Goal: Book appointment/travel/reservation

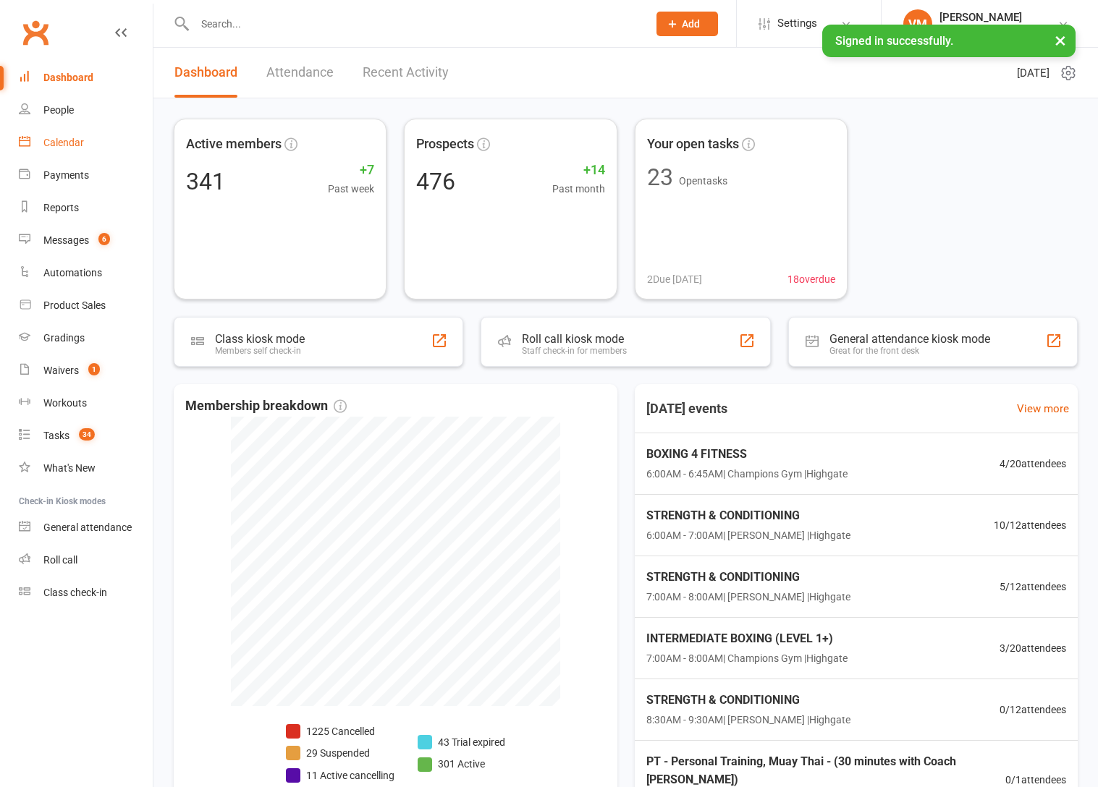
click at [82, 140] on div "Calendar" at bounding box center [63, 143] width 41 height 12
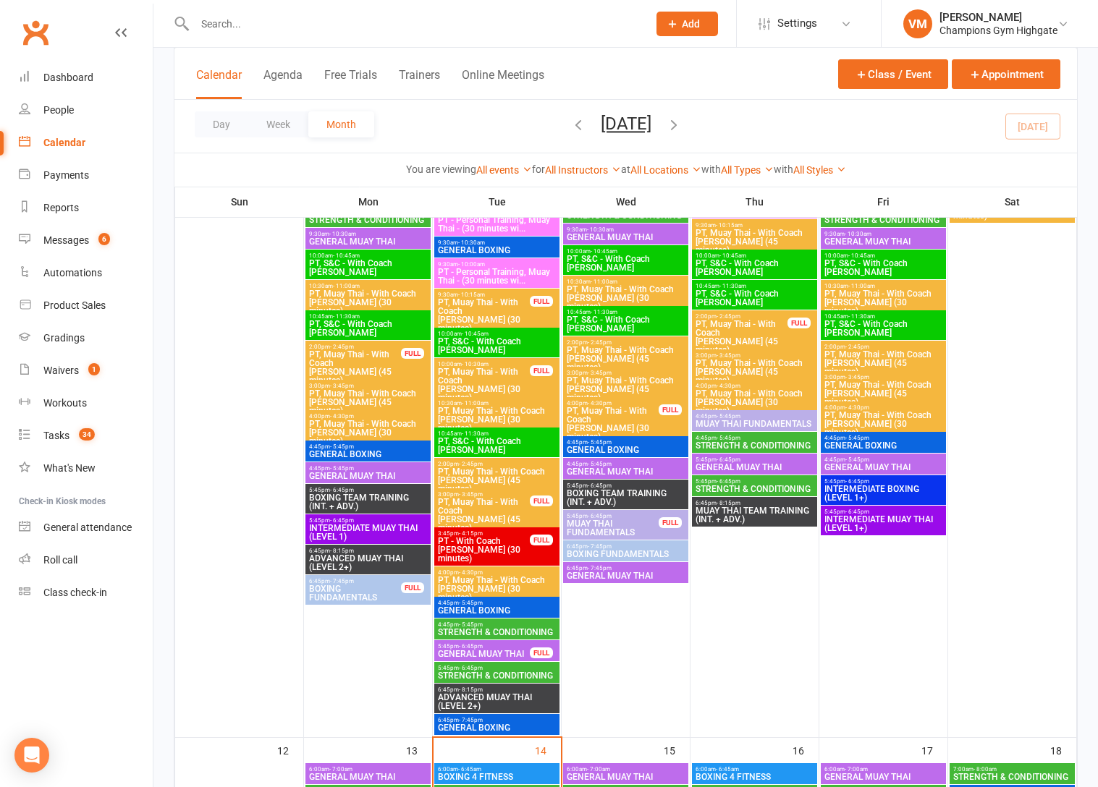
scroll to position [1203, 0]
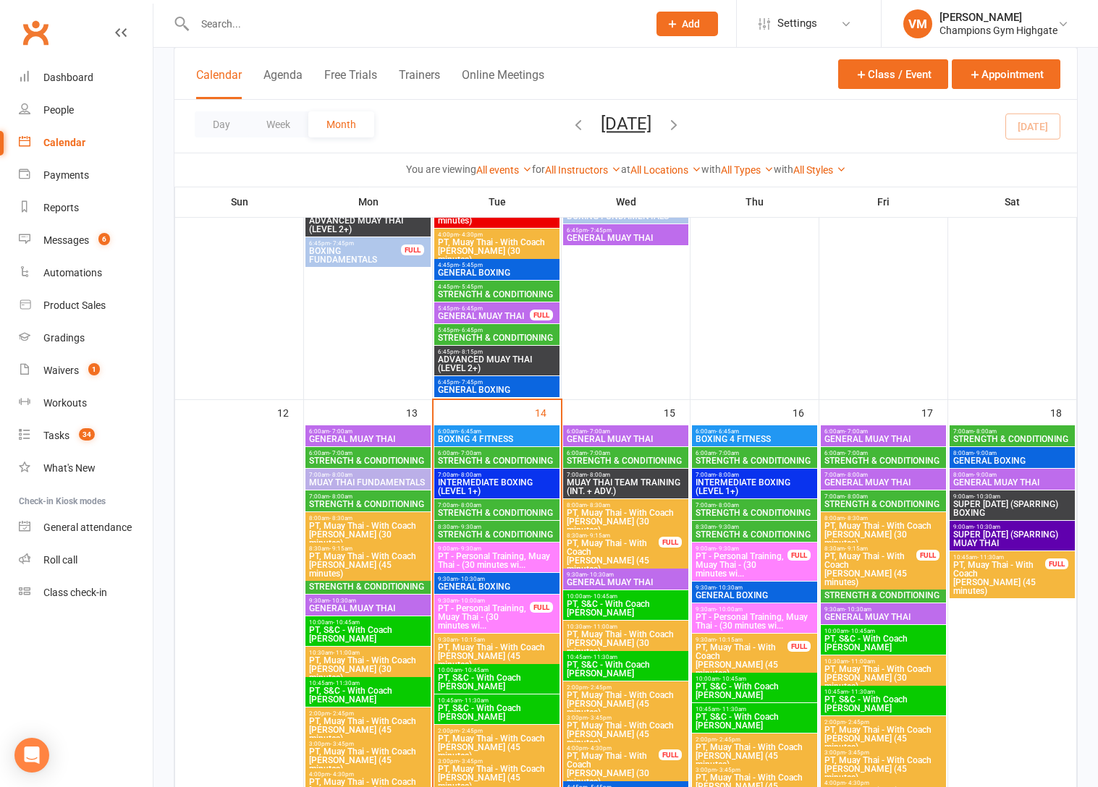
click at [529, 464] on span "STRENGTH & CONDITIONING" at bounding box center [496, 461] width 119 height 9
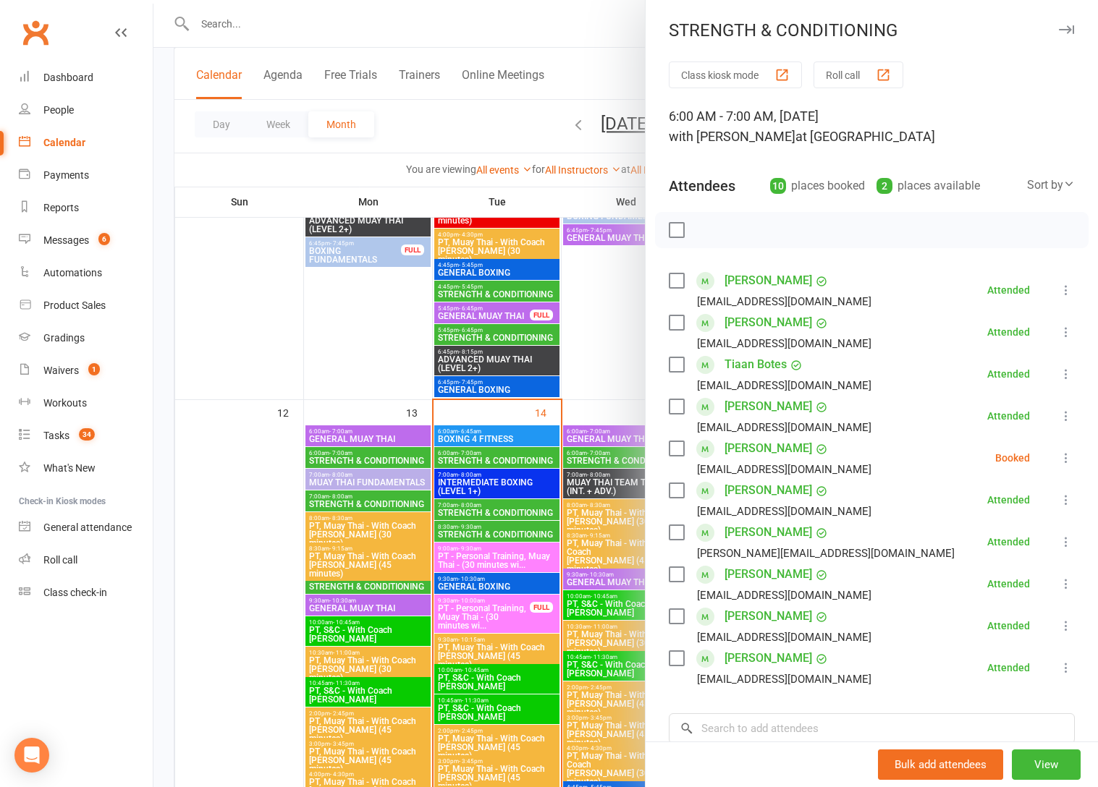
click at [527, 462] on div at bounding box center [625, 393] width 944 height 787
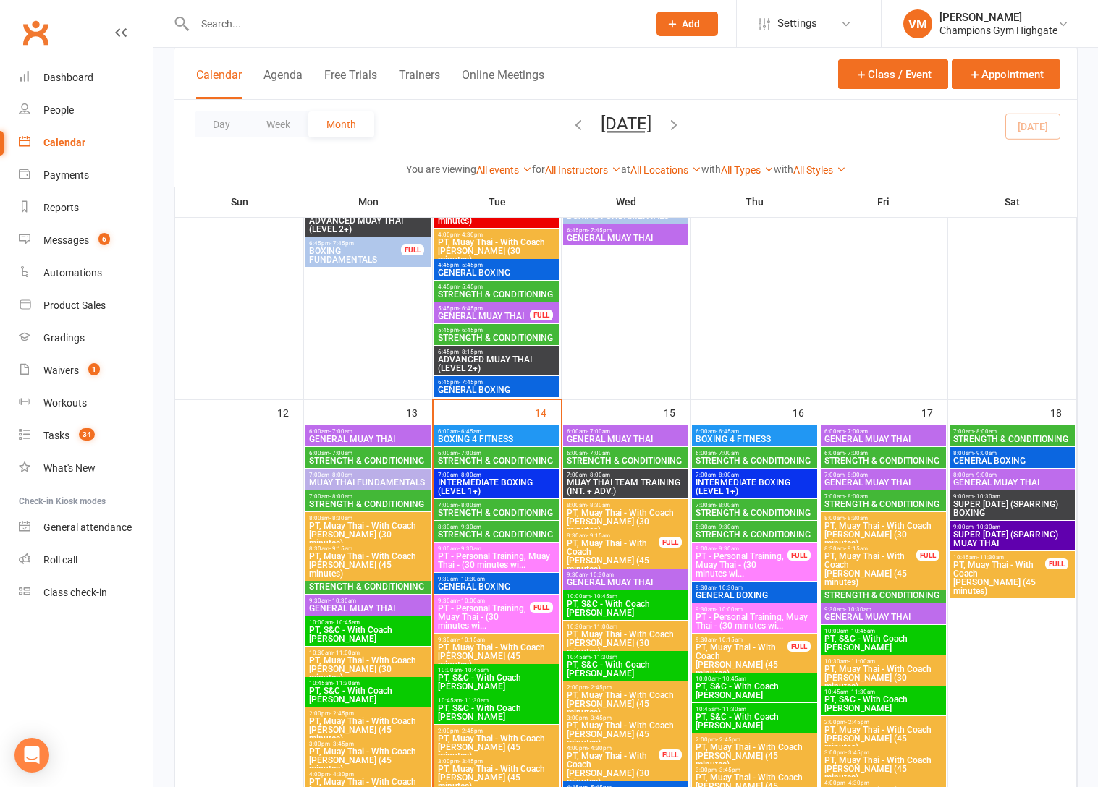
click at [497, 504] on span "7:00am - 8:00am" at bounding box center [496, 505] width 119 height 7
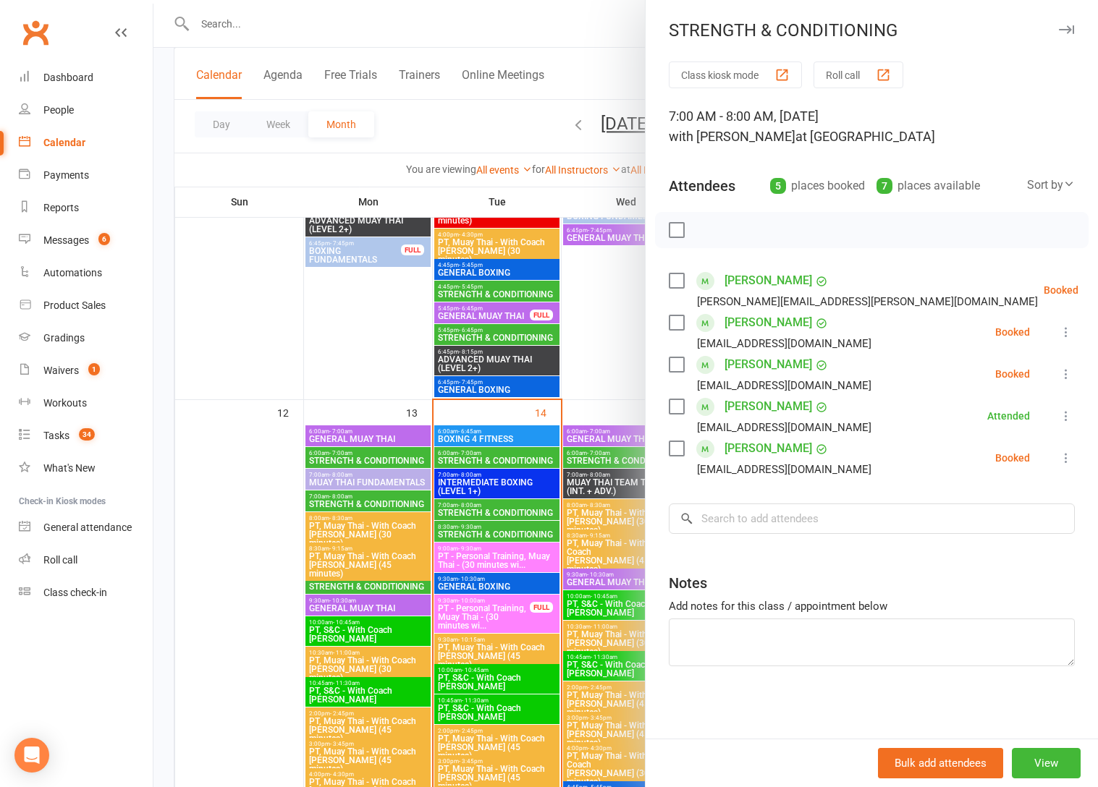
click at [497, 505] on div at bounding box center [625, 393] width 944 height 787
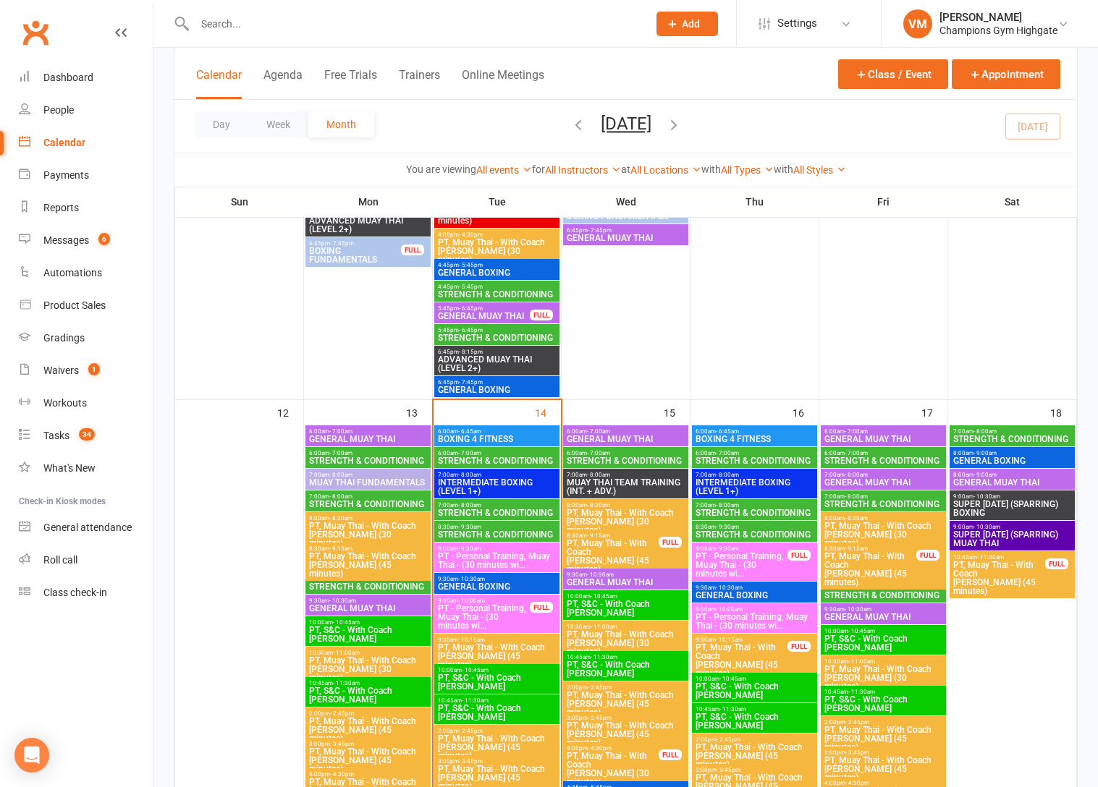
click at [487, 533] on span "STRENGTH & CONDITIONING" at bounding box center [496, 534] width 119 height 9
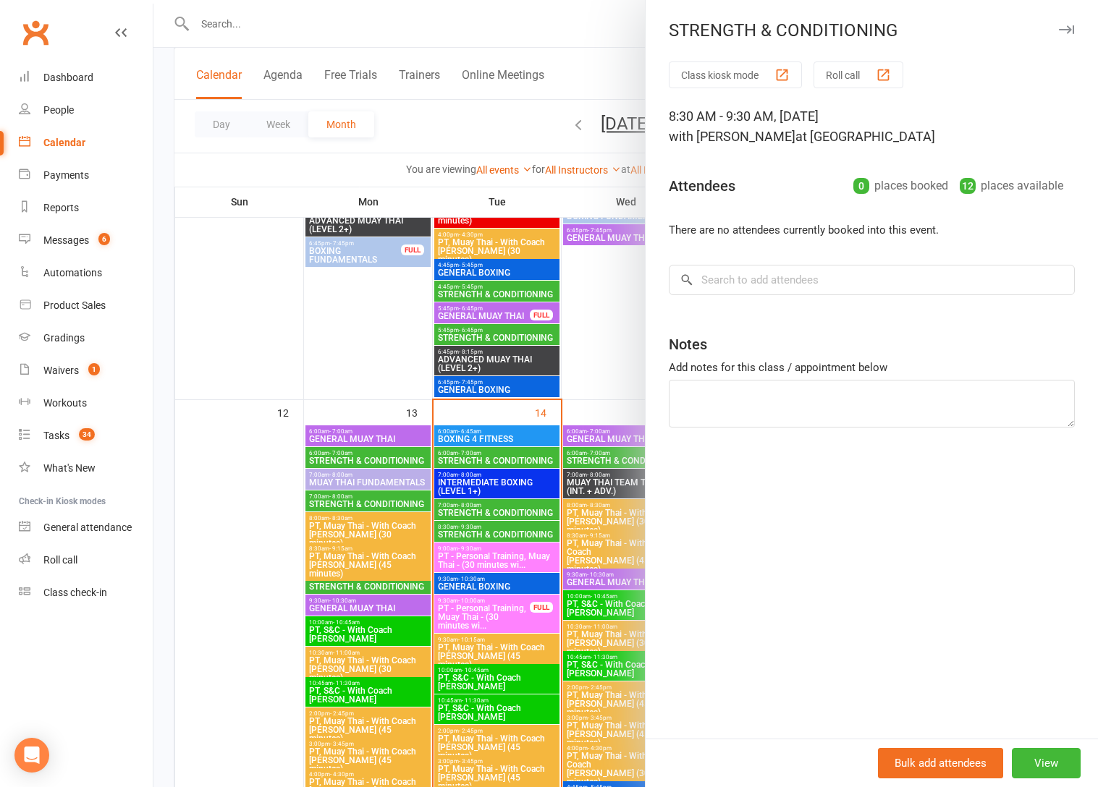
click at [487, 533] on div at bounding box center [625, 393] width 944 height 787
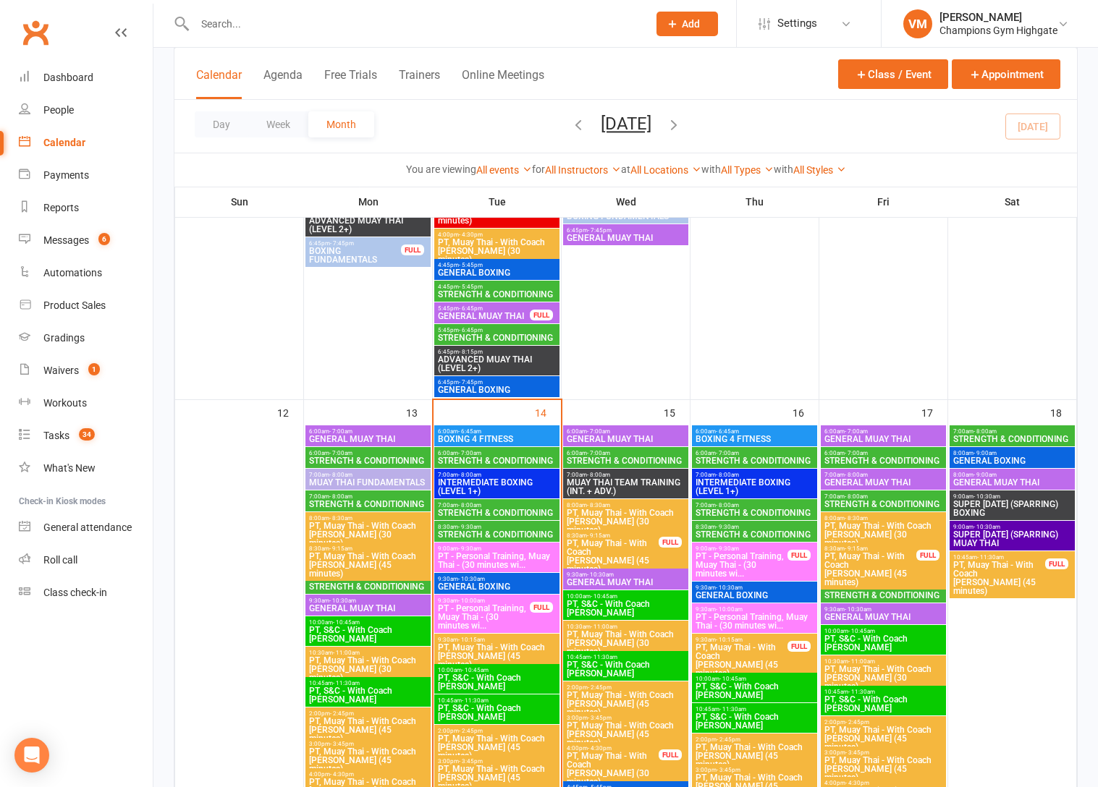
click at [467, 533] on span "STRENGTH & CONDITIONING" at bounding box center [496, 534] width 119 height 9
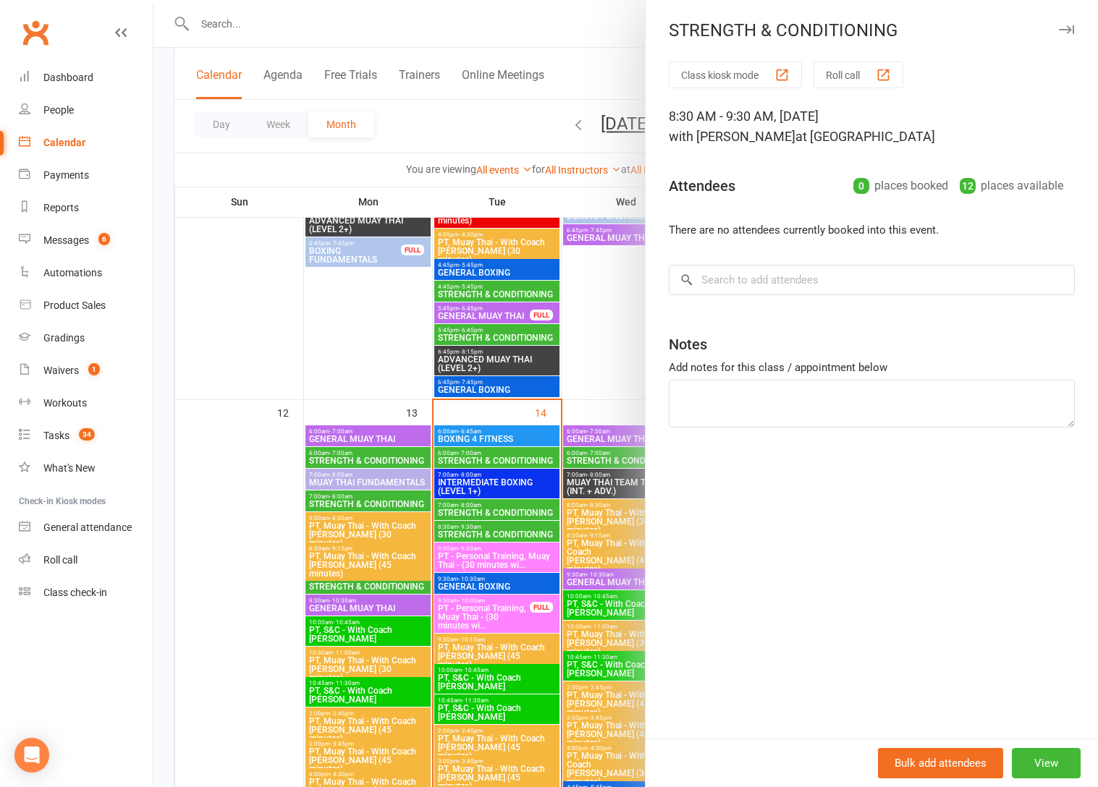
click at [473, 509] on div at bounding box center [625, 393] width 944 height 787
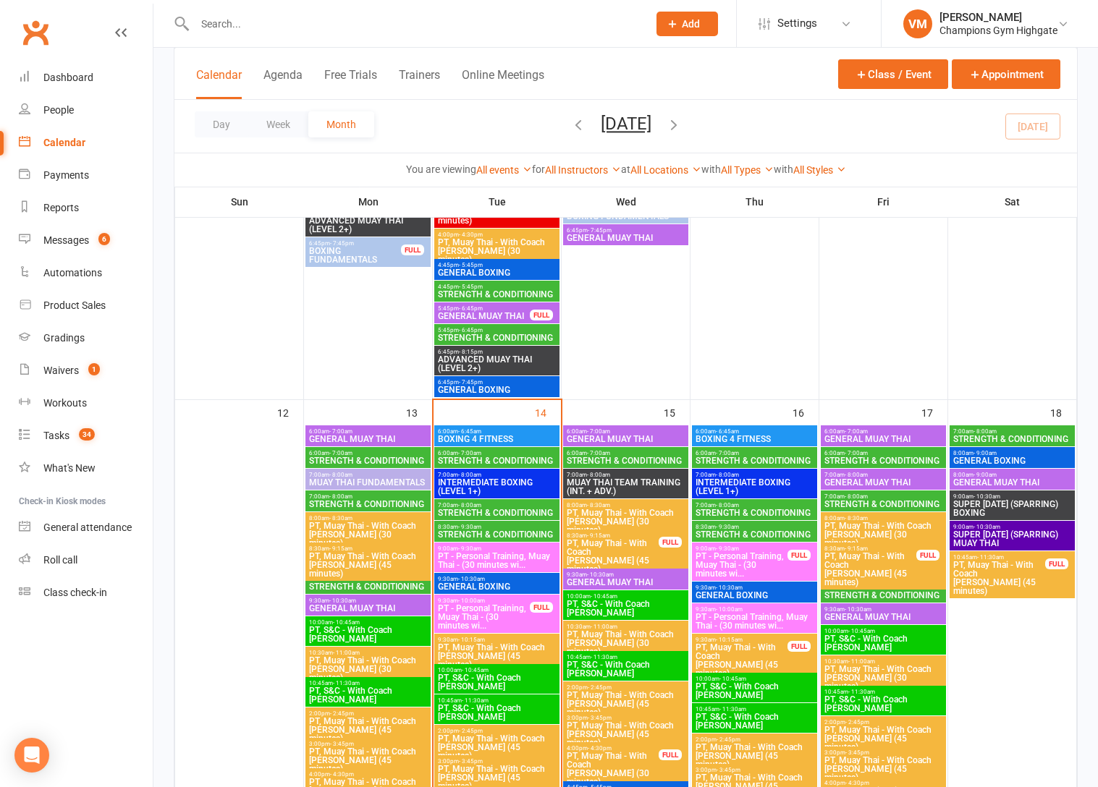
click at [473, 509] on span "STRENGTH & CONDITIONING" at bounding box center [496, 513] width 119 height 9
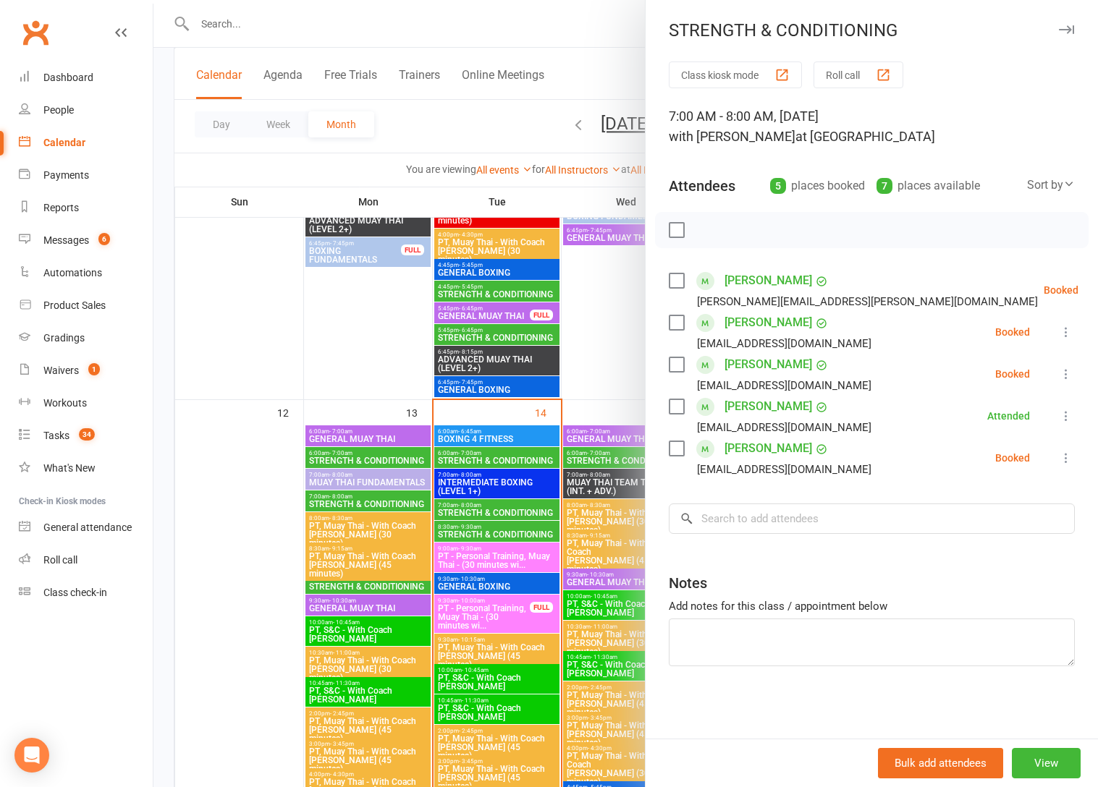
click at [473, 509] on div at bounding box center [625, 393] width 944 height 787
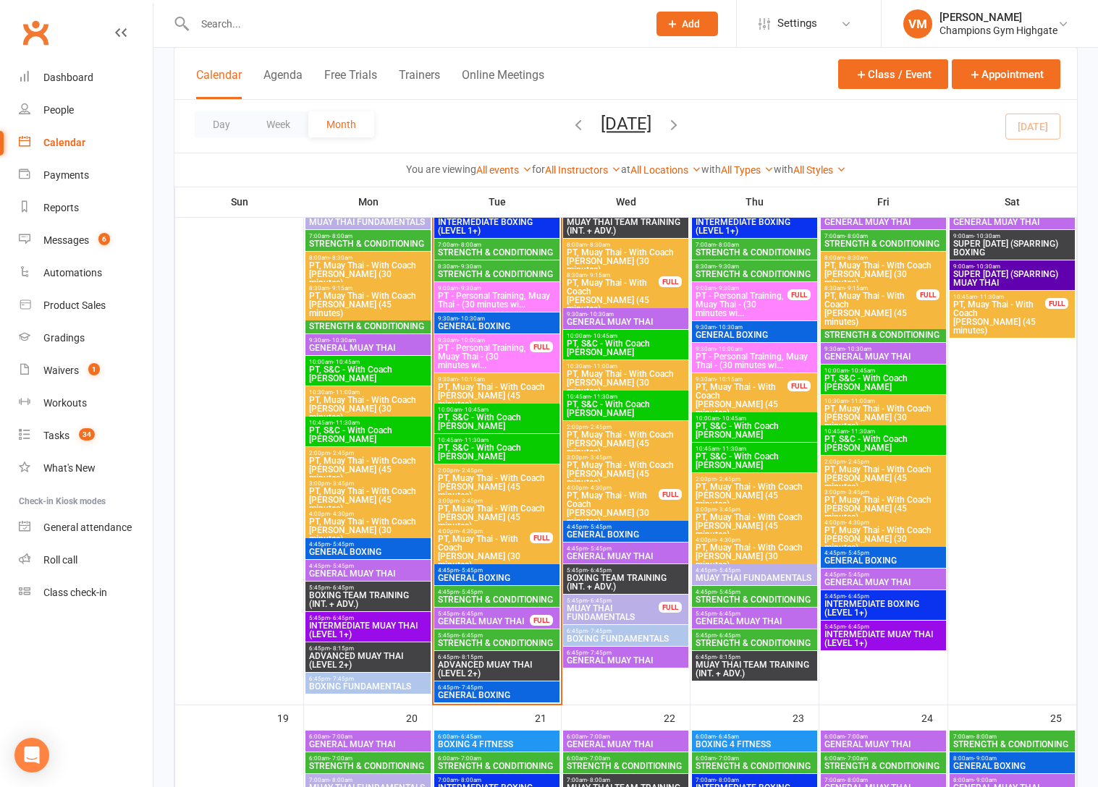
scroll to position [1485, 0]
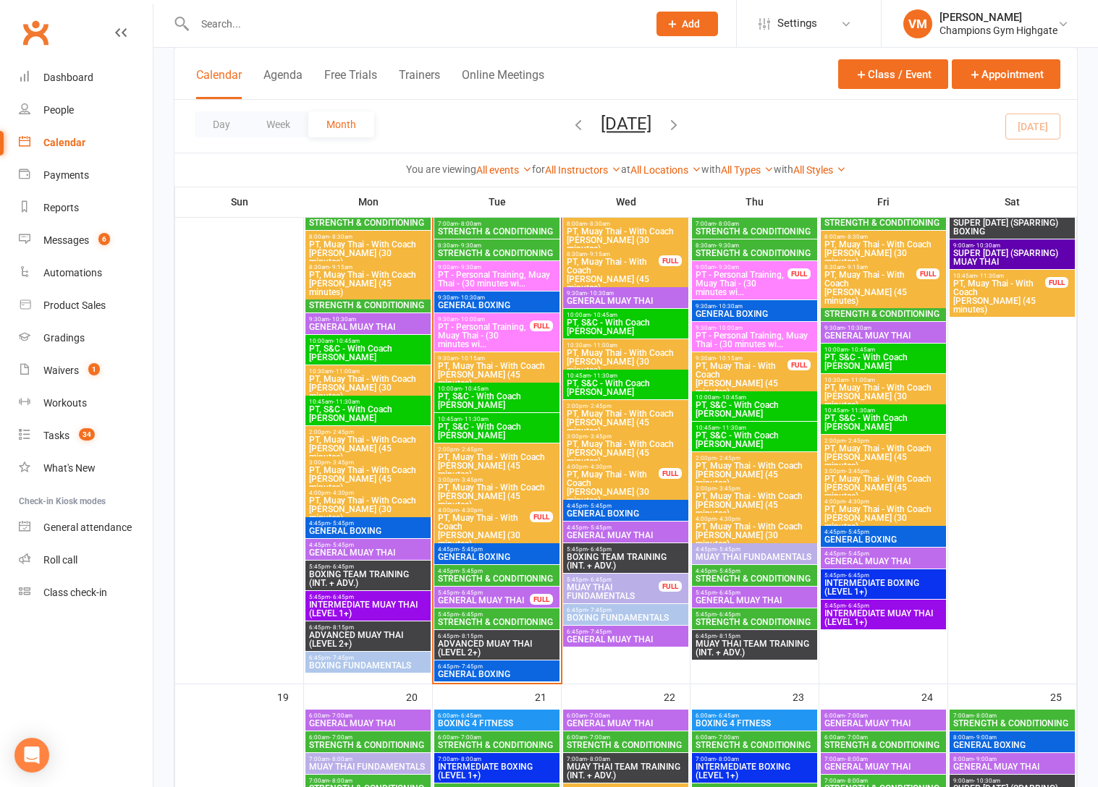
click at [475, 575] on span "STRENGTH & CONDITIONING" at bounding box center [496, 579] width 119 height 9
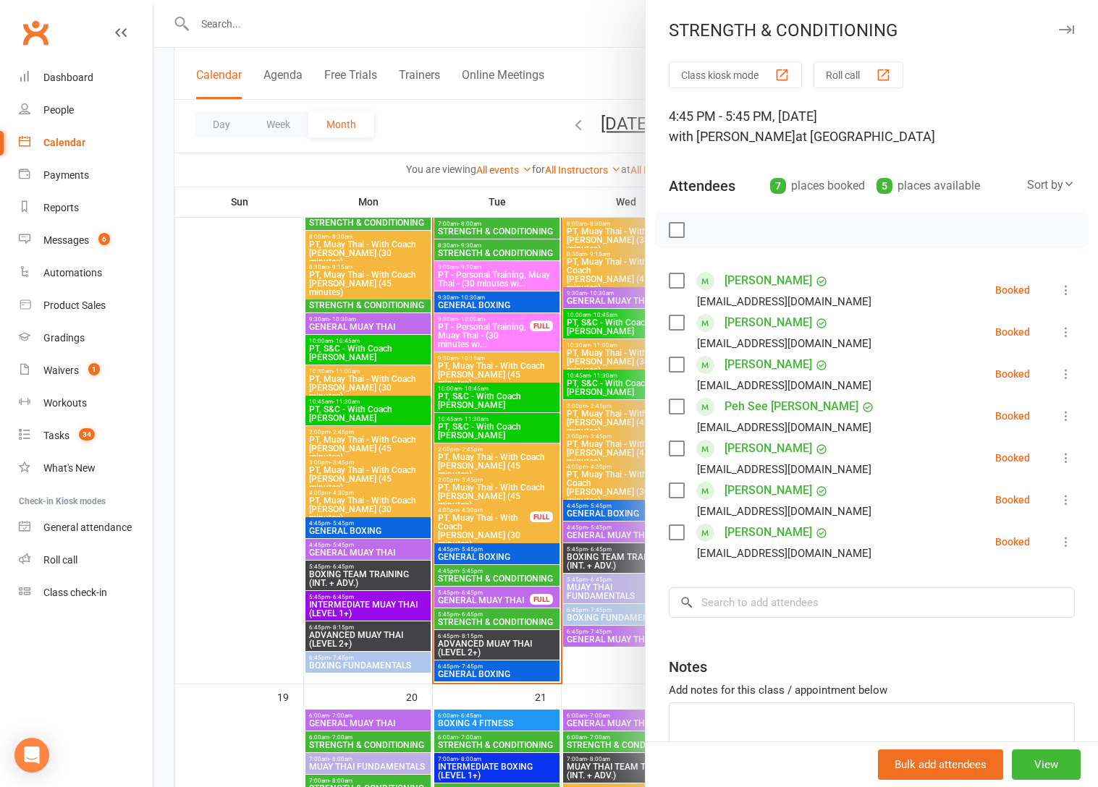
click at [475, 621] on div at bounding box center [625, 393] width 944 height 787
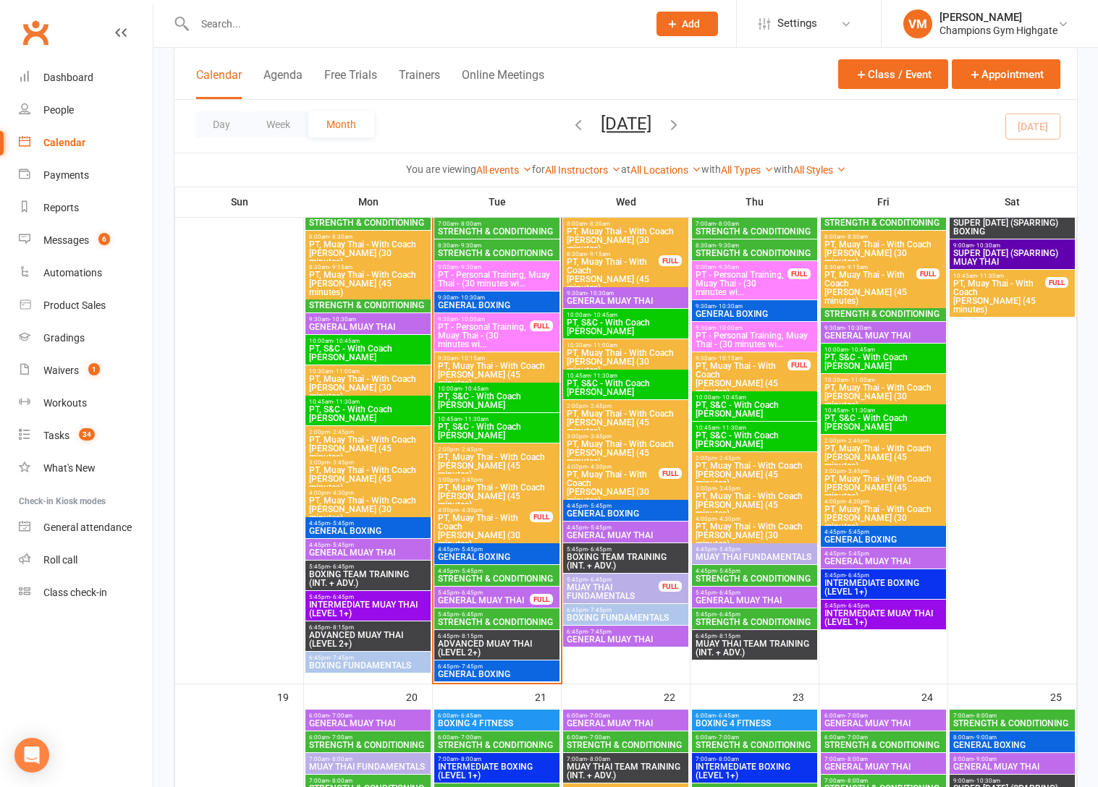
click at [475, 621] on span "STRENGTH & CONDITIONING" at bounding box center [496, 622] width 119 height 9
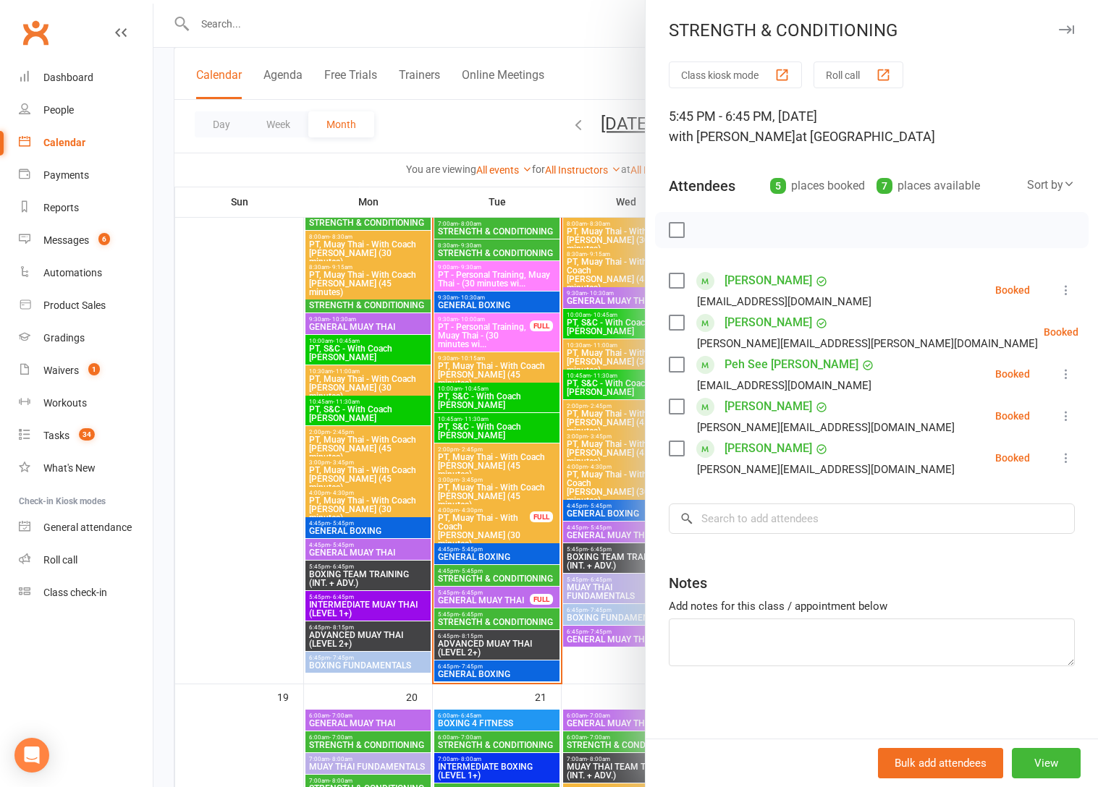
click at [475, 621] on div at bounding box center [625, 393] width 944 height 787
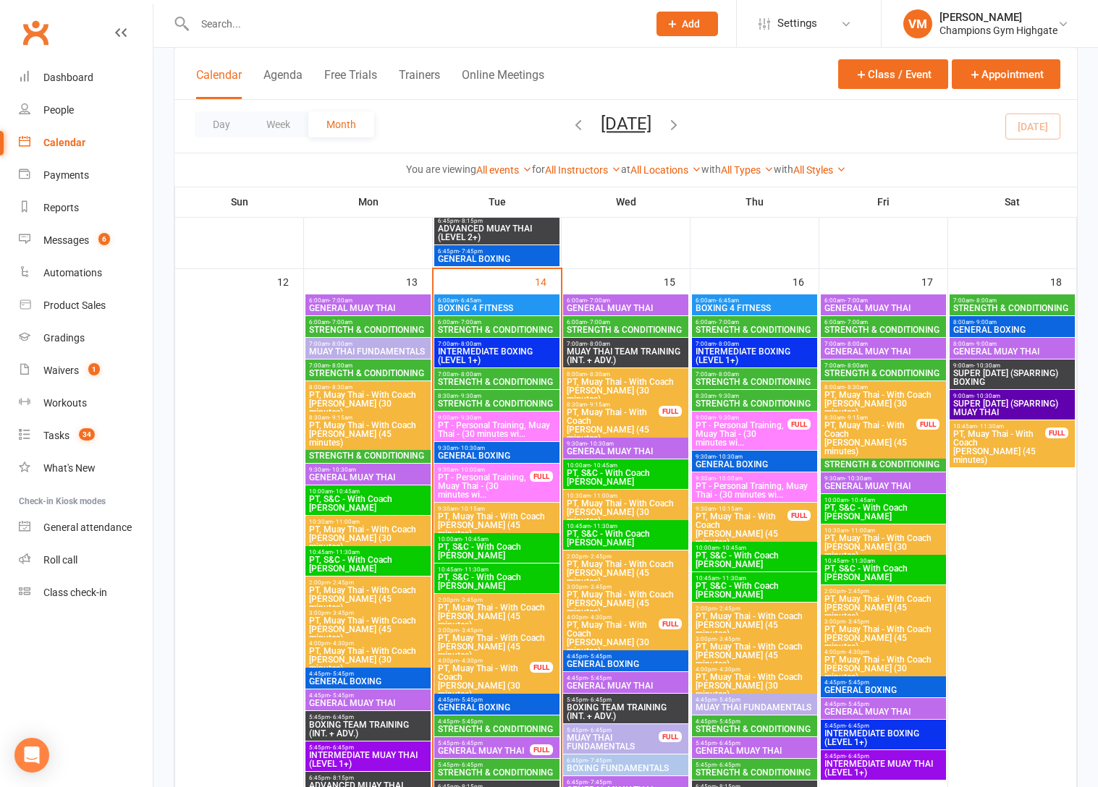
scroll to position [1329, 0]
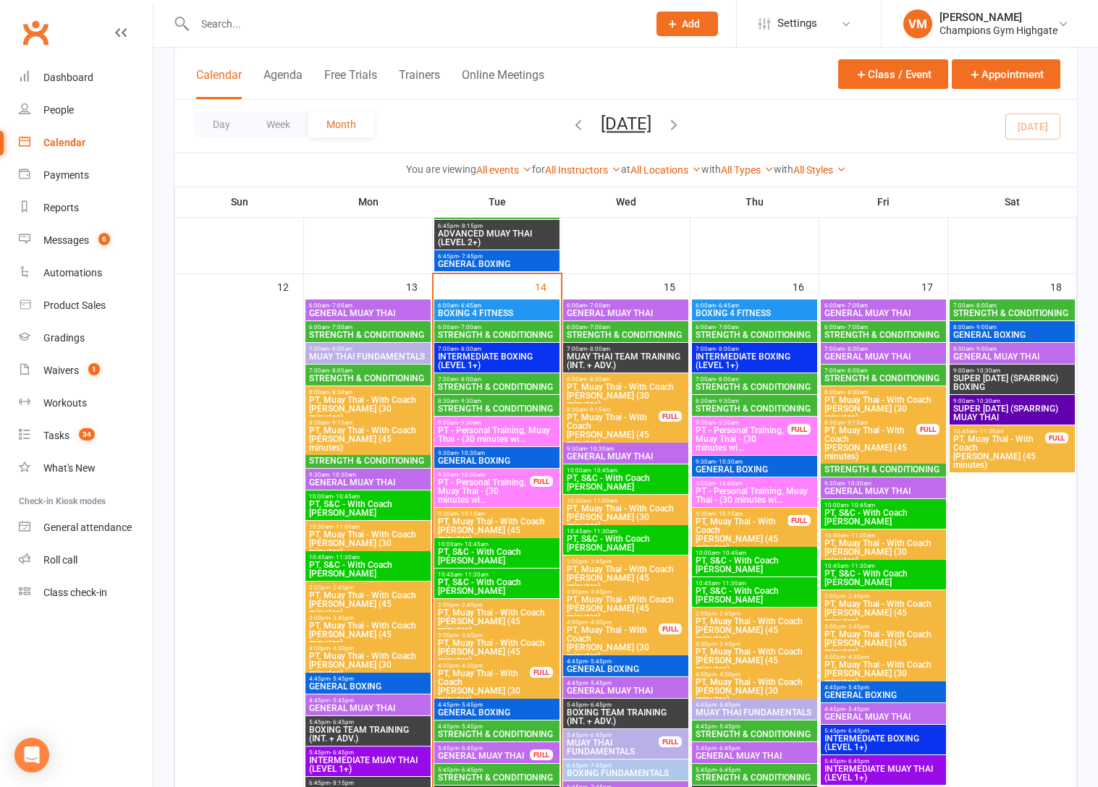
click at [497, 384] on span "STRENGTH & CONDITIONING" at bounding box center [496, 387] width 119 height 9
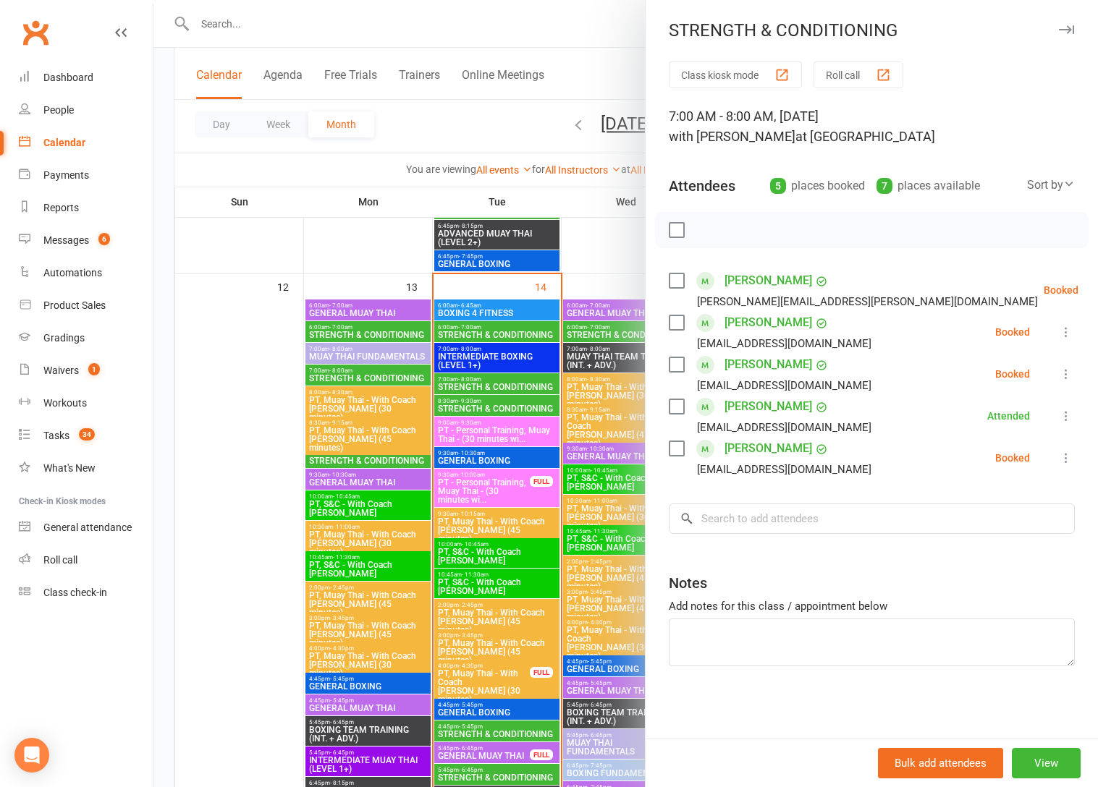
click at [670, 316] on label at bounding box center [676, 322] width 14 height 14
click at [677, 363] on label at bounding box center [676, 364] width 14 height 14
click at [679, 453] on label at bounding box center [676, 448] width 14 height 14
click at [714, 228] on icon "button" at bounding box center [708, 230] width 12 height 12
click at [680, 233] on label at bounding box center [676, 230] width 14 height 14
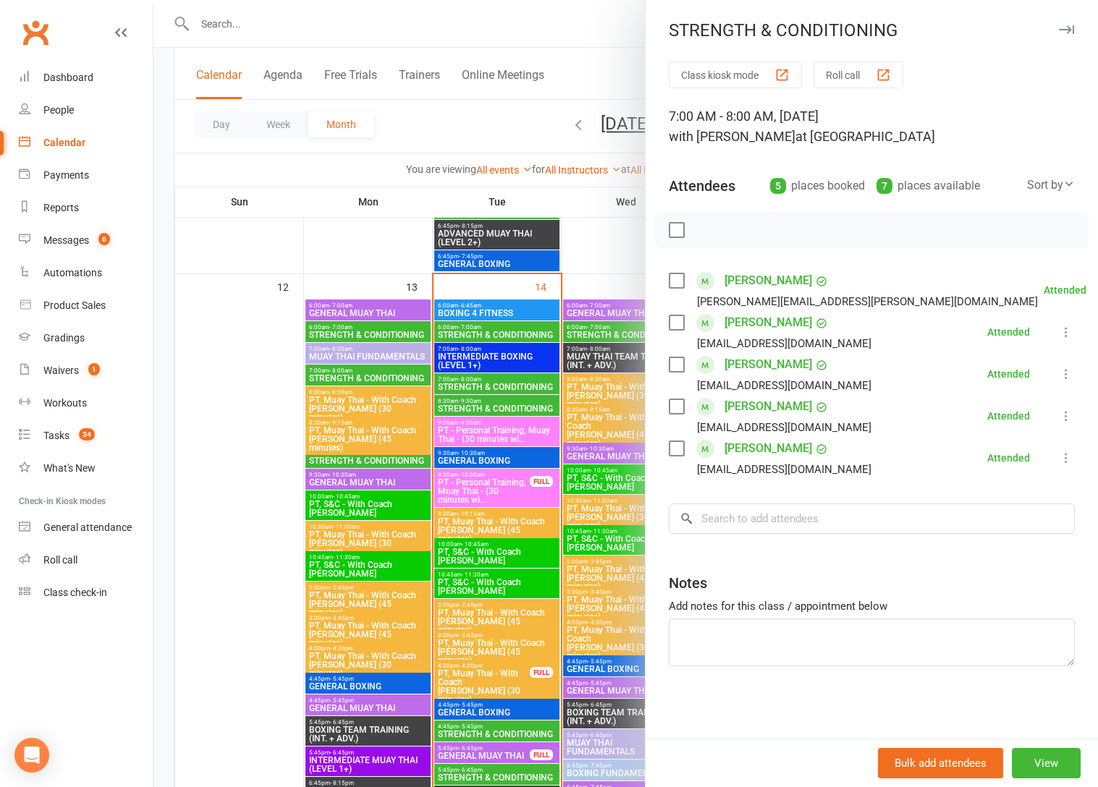
click at [680, 233] on label at bounding box center [676, 230] width 14 height 14
click at [676, 233] on label at bounding box center [676, 230] width 14 height 14
click at [496, 410] on div at bounding box center [625, 393] width 944 height 787
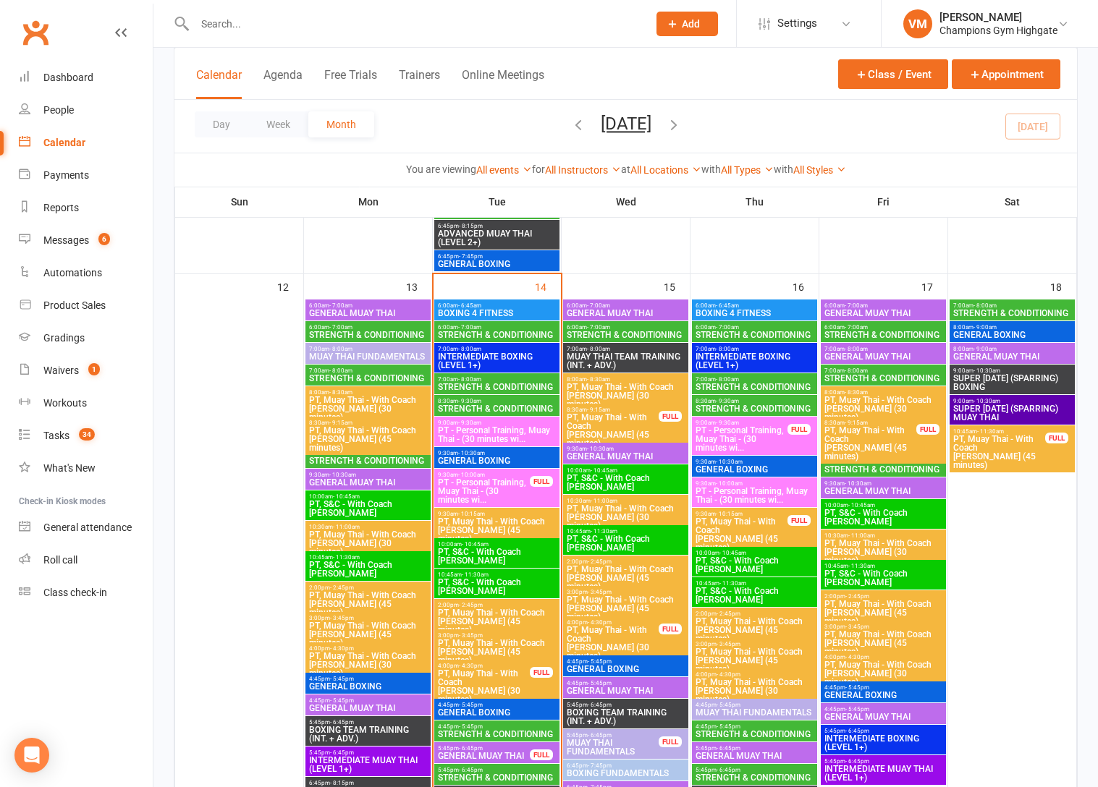
click at [494, 409] on span "STRENGTH & CONDITIONING" at bounding box center [496, 408] width 119 height 9
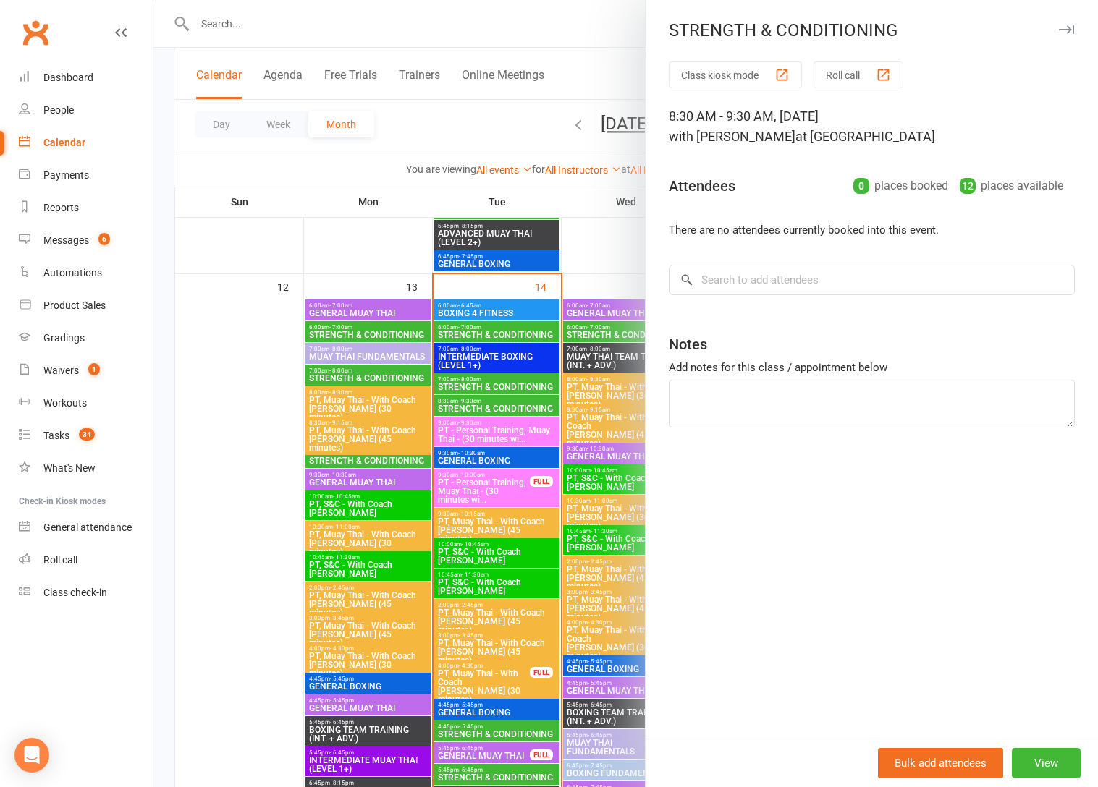
click at [494, 409] on div at bounding box center [625, 393] width 944 height 787
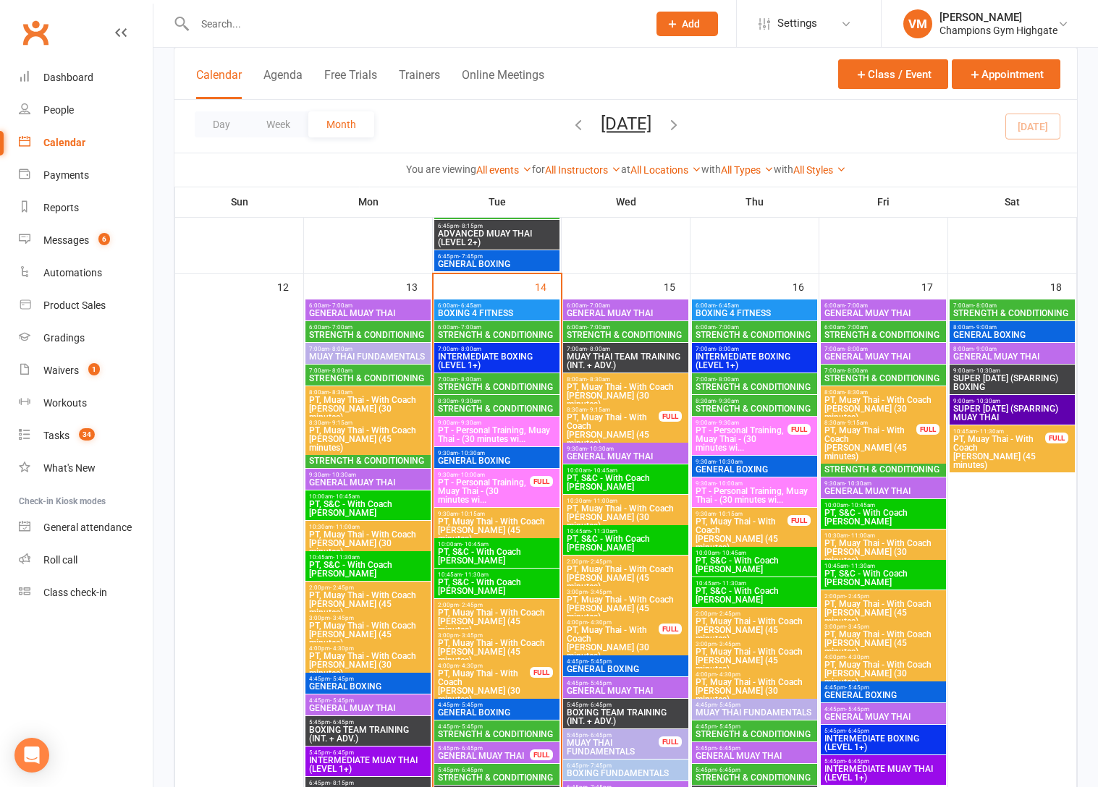
click at [496, 387] on span "STRENGTH & CONDITIONING" at bounding box center [496, 387] width 119 height 9
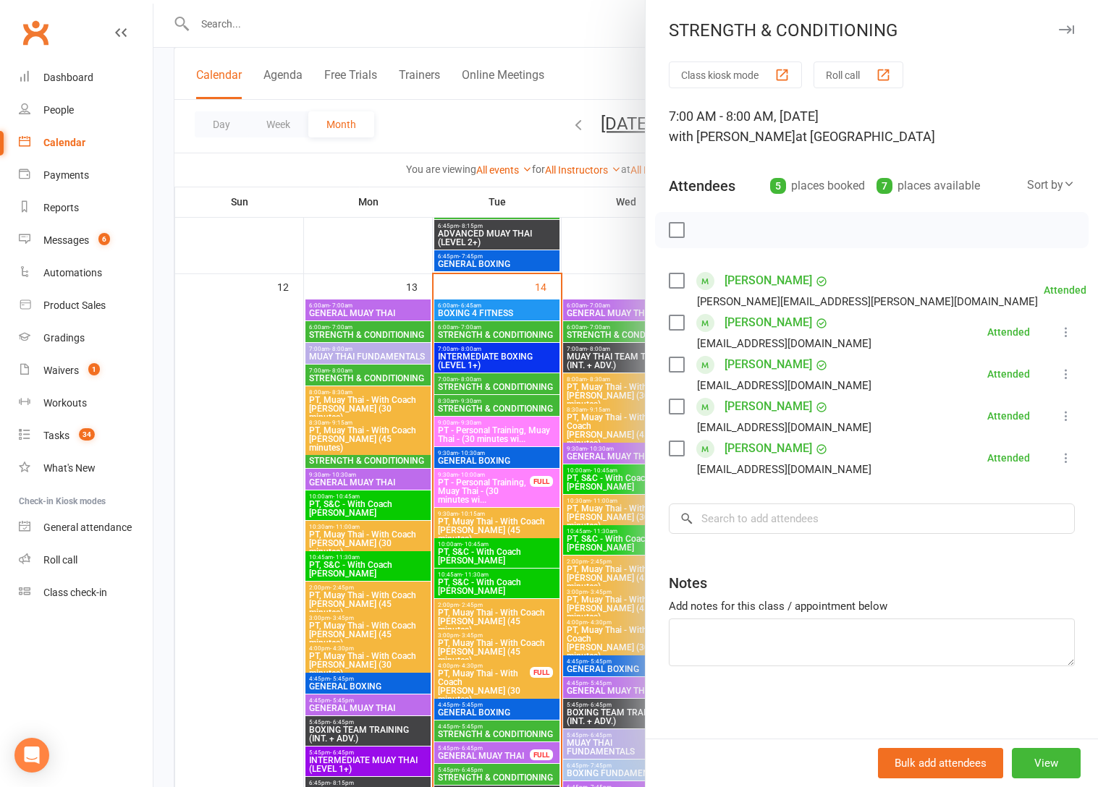
click at [496, 387] on div at bounding box center [625, 393] width 944 height 787
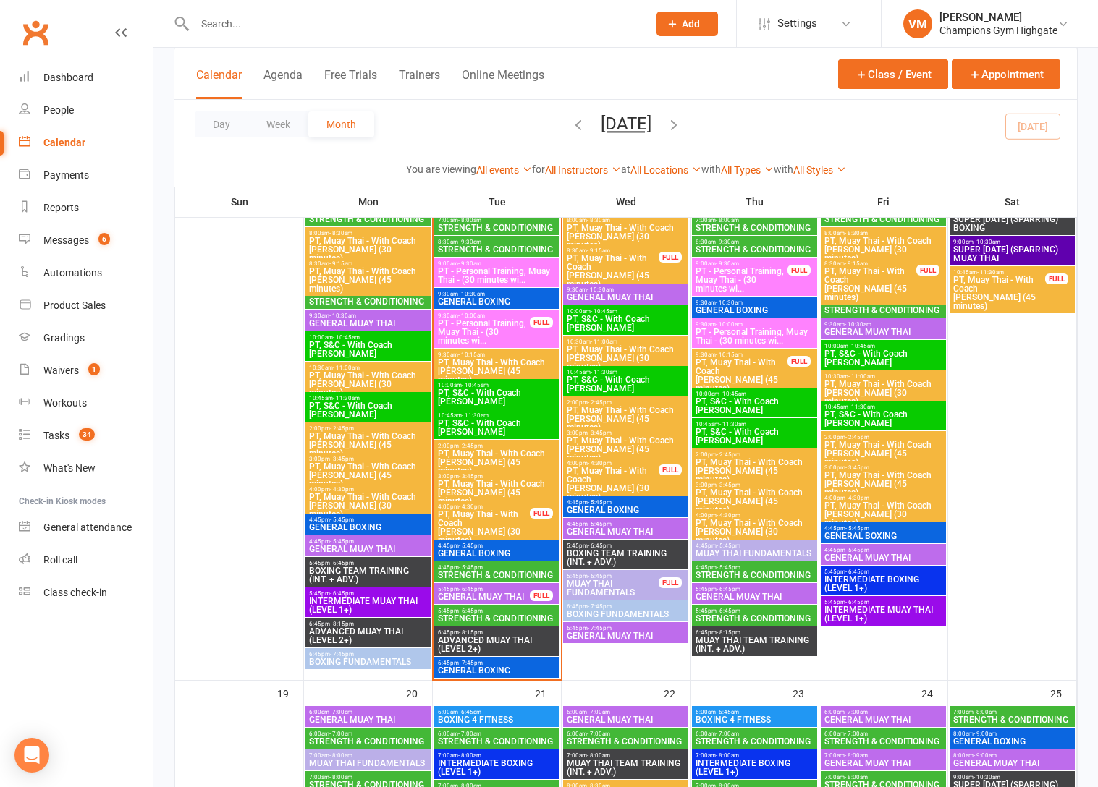
scroll to position [1562, 0]
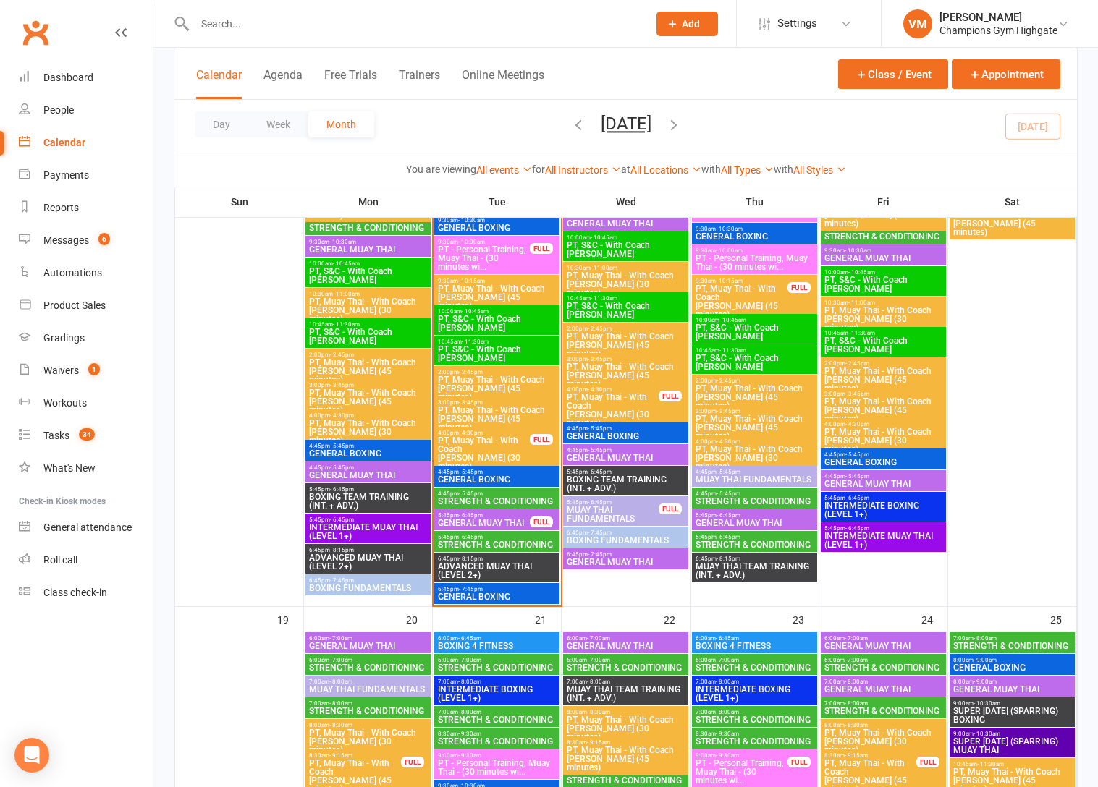
click at [489, 535] on span "5:45pm - 6:45pm" at bounding box center [496, 537] width 119 height 7
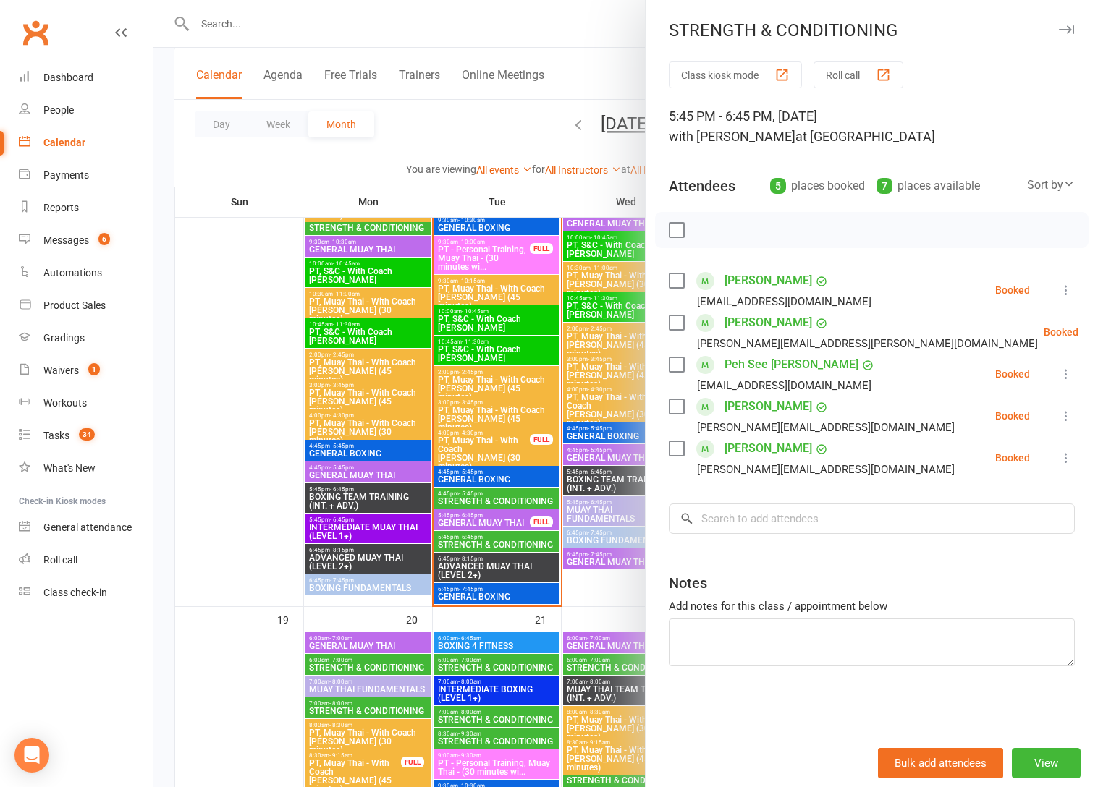
click at [489, 535] on div at bounding box center [625, 393] width 944 height 787
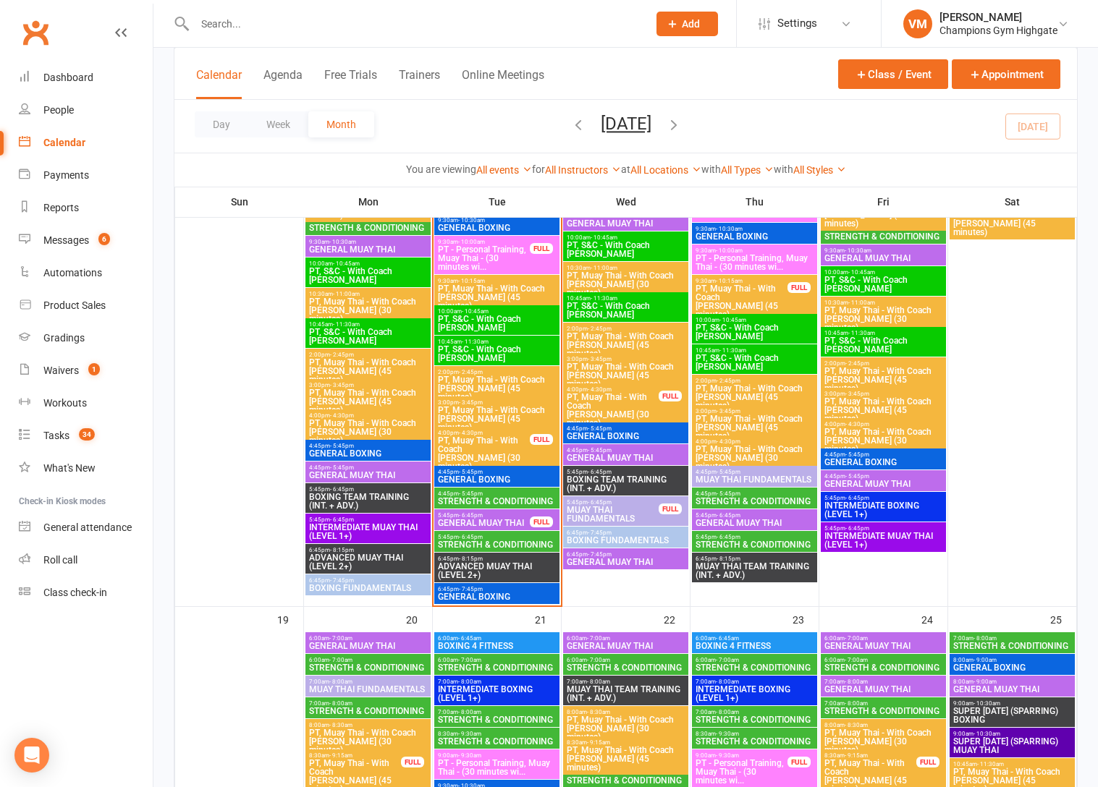
click at [738, 493] on span "- 5:45pm" at bounding box center [728, 494] width 24 height 7
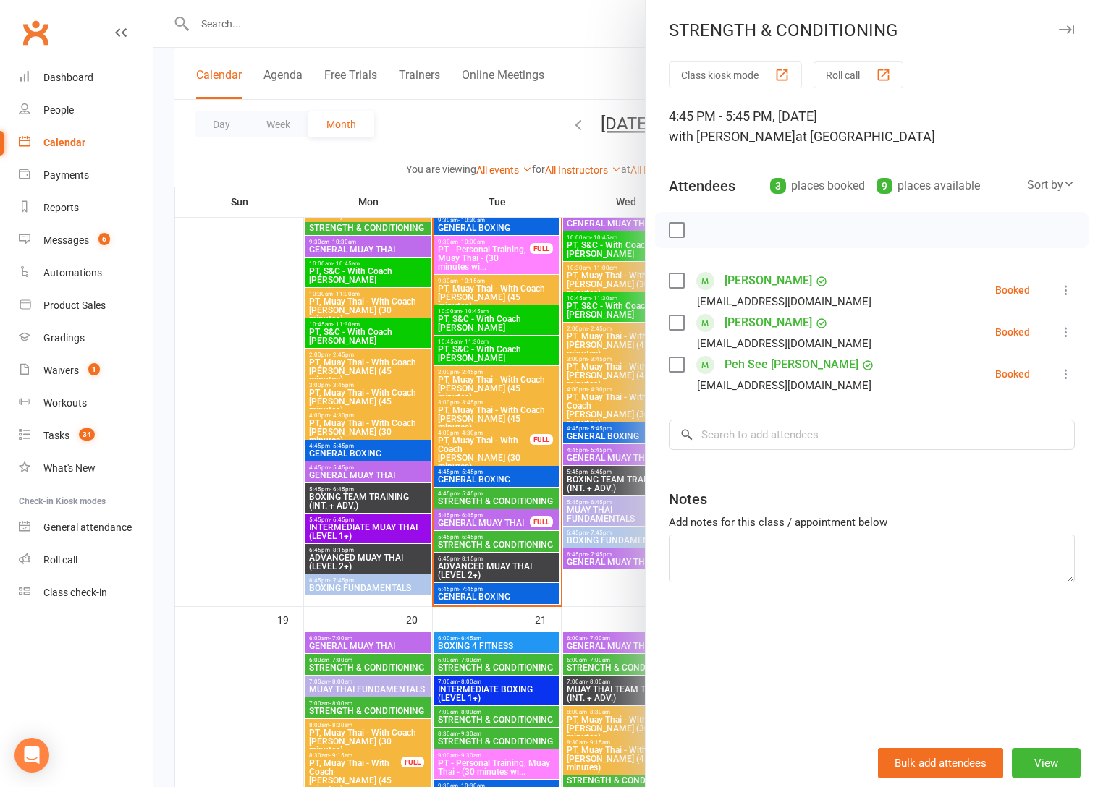
click at [483, 412] on div at bounding box center [625, 393] width 944 height 787
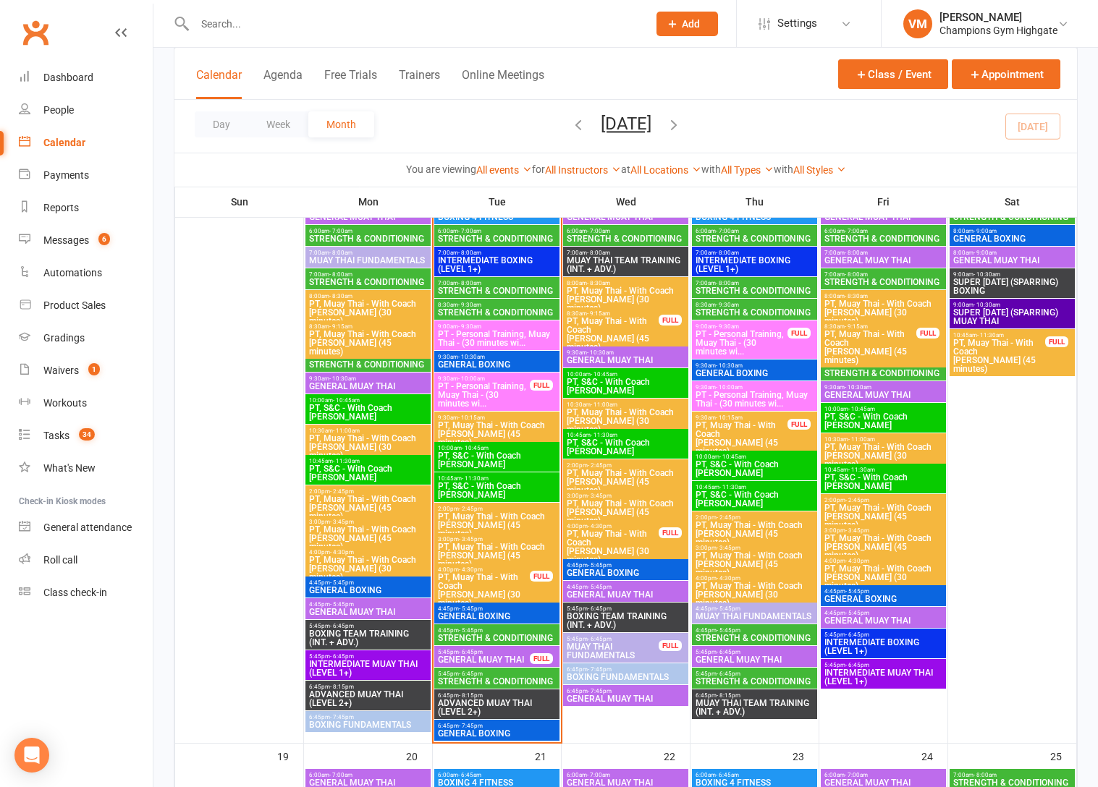
scroll to position [1361, 0]
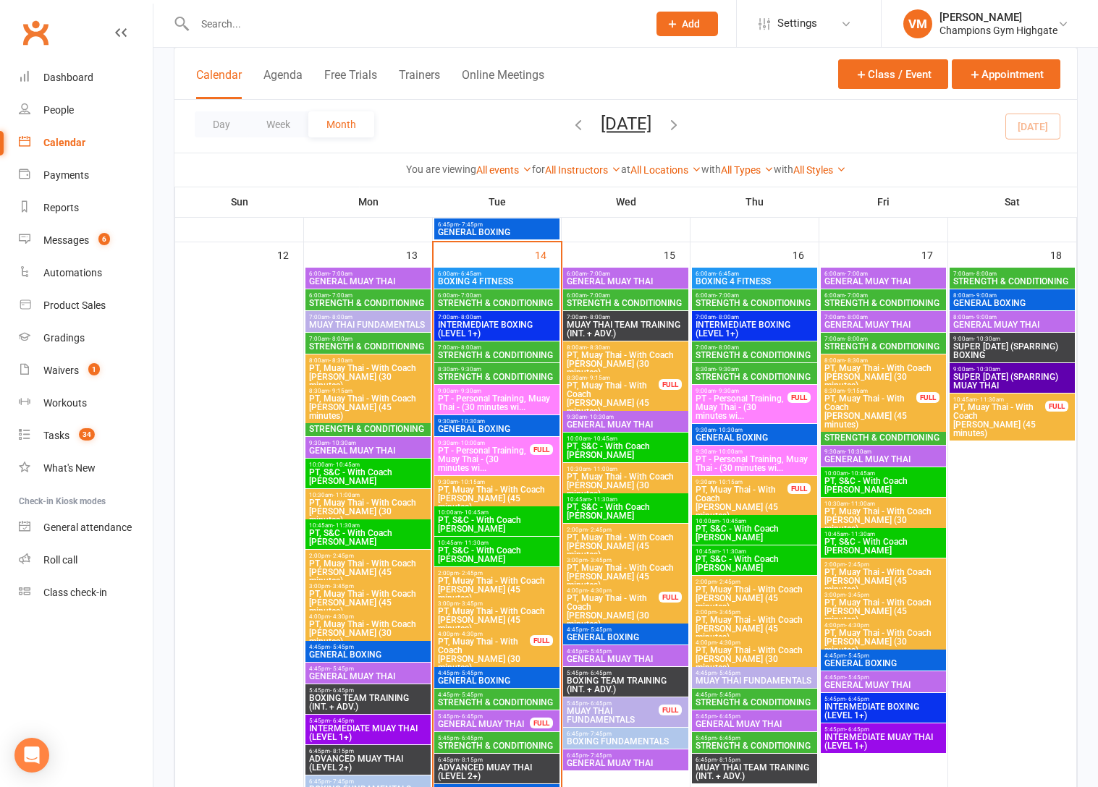
click at [599, 297] on span "- 7:00am" at bounding box center [598, 295] width 23 height 7
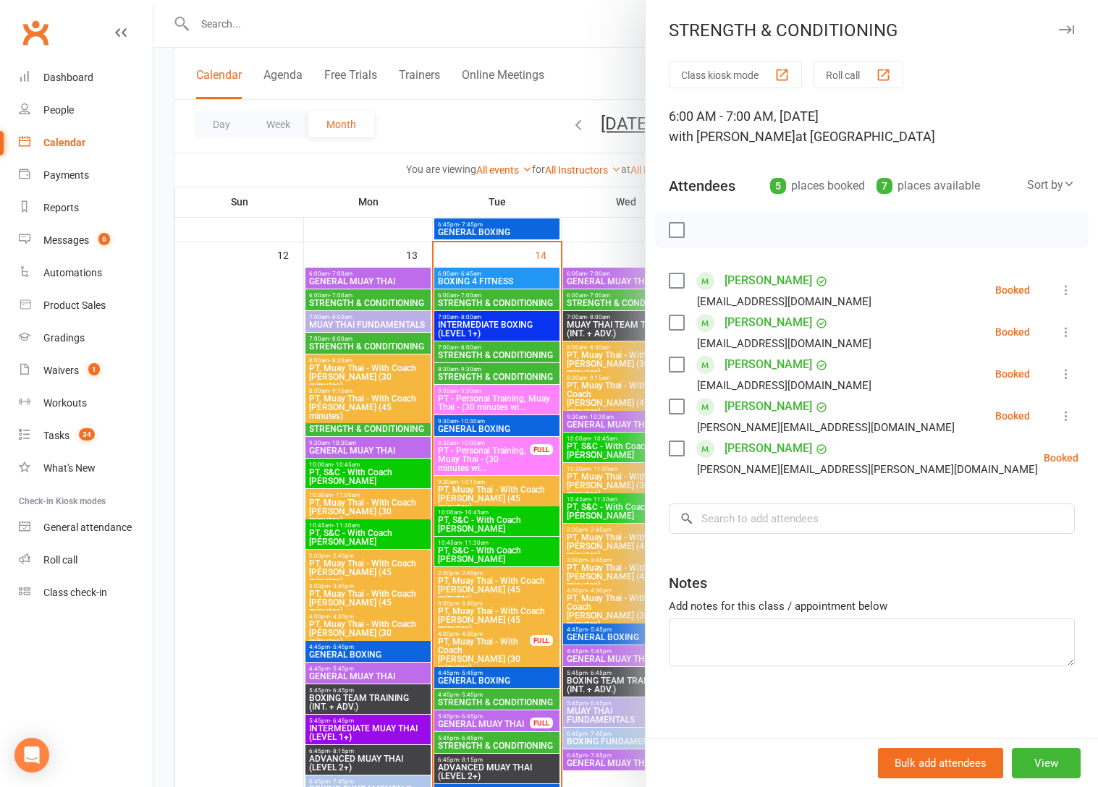
click at [598, 298] on div at bounding box center [625, 393] width 944 height 787
